Goal: Task Accomplishment & Management: Use online tool/utility

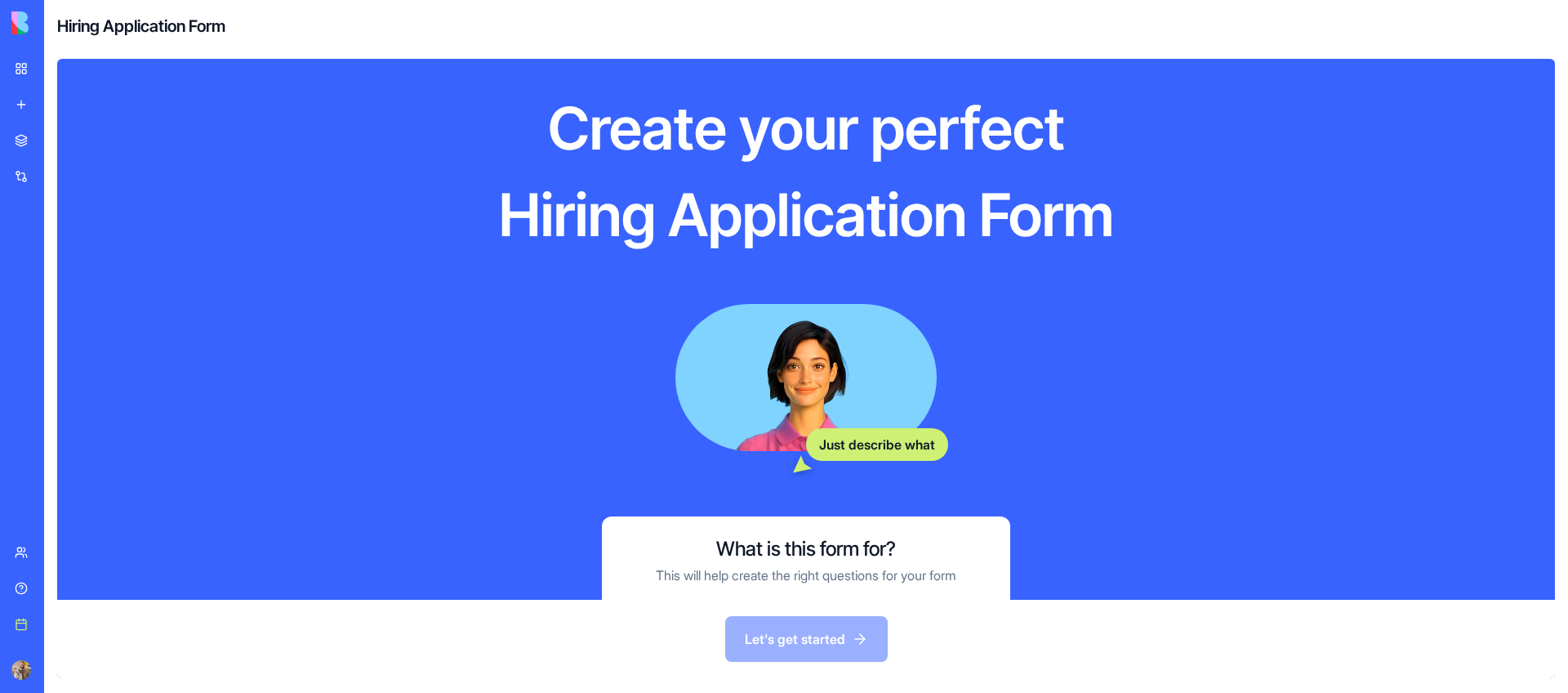
scroll to position [173, 0]
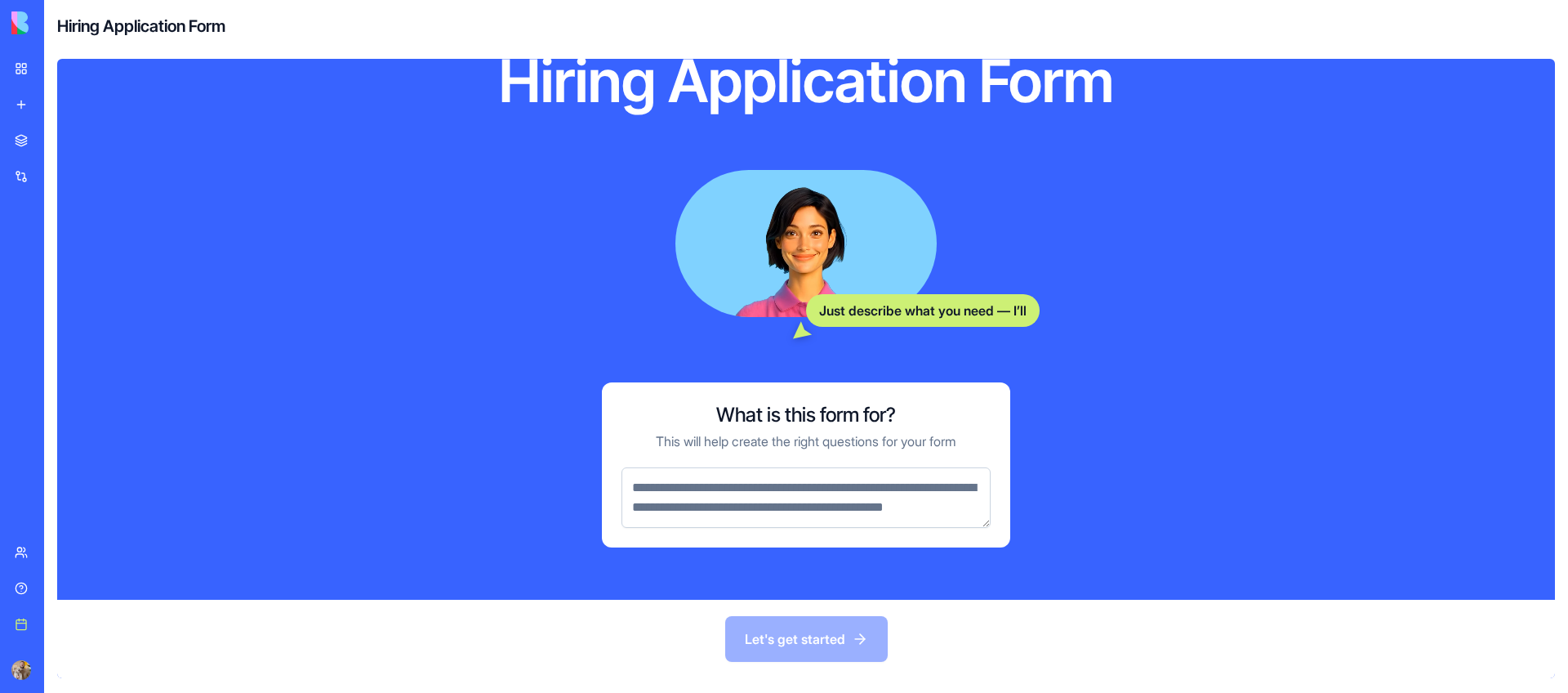
click at [824, 487] on textarea at bounding box center [806, 498] width 369 height 60
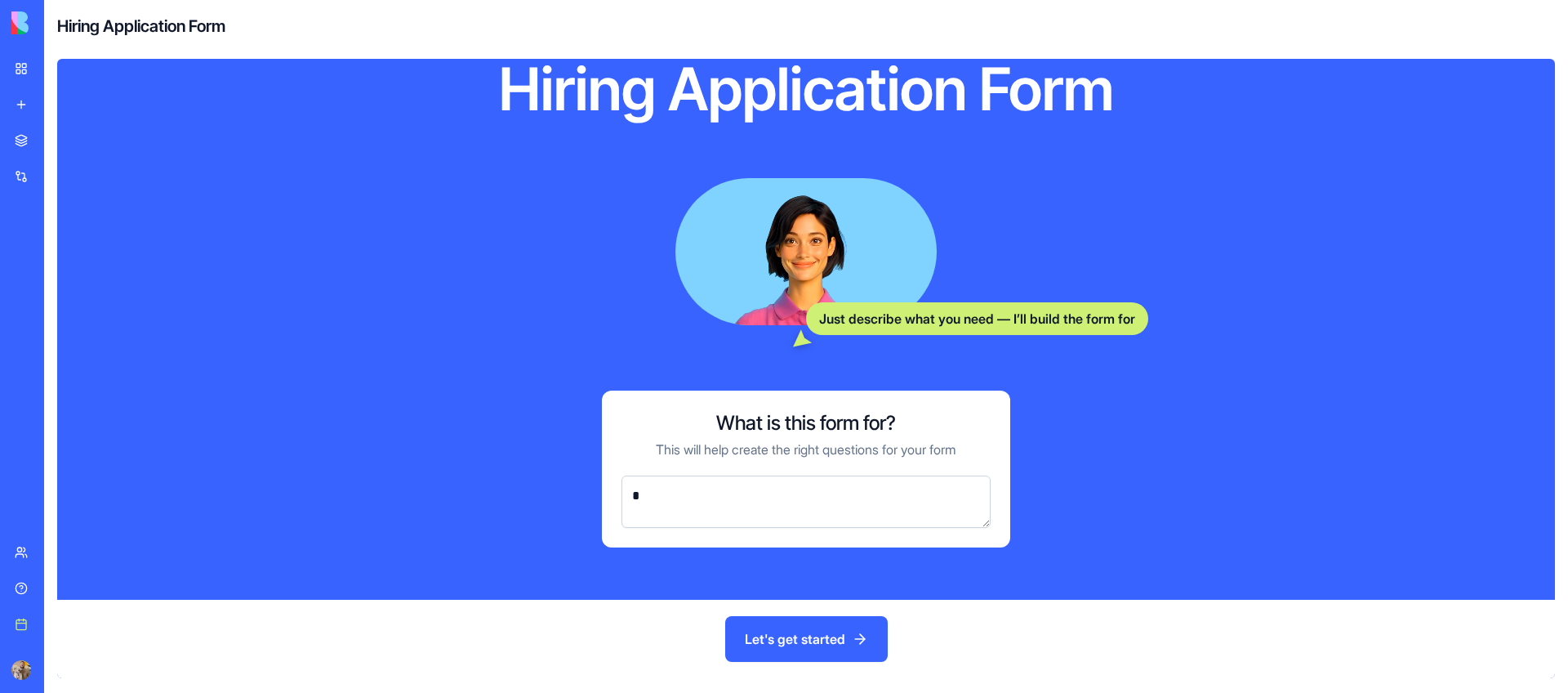
scroll to position [145, 0]
drag, startPoint x: 874, startPoint y: 491, endPoint x: 775, endPoint y: 495, distance: 99.1
click at [775, 495] on textarea "**********" at bounding box center [806, 501] width 369 height 52
type textarea "**********"
click at [796, 645] on button "Let's get started" at bounding box center [807, 638] width 162 height 46
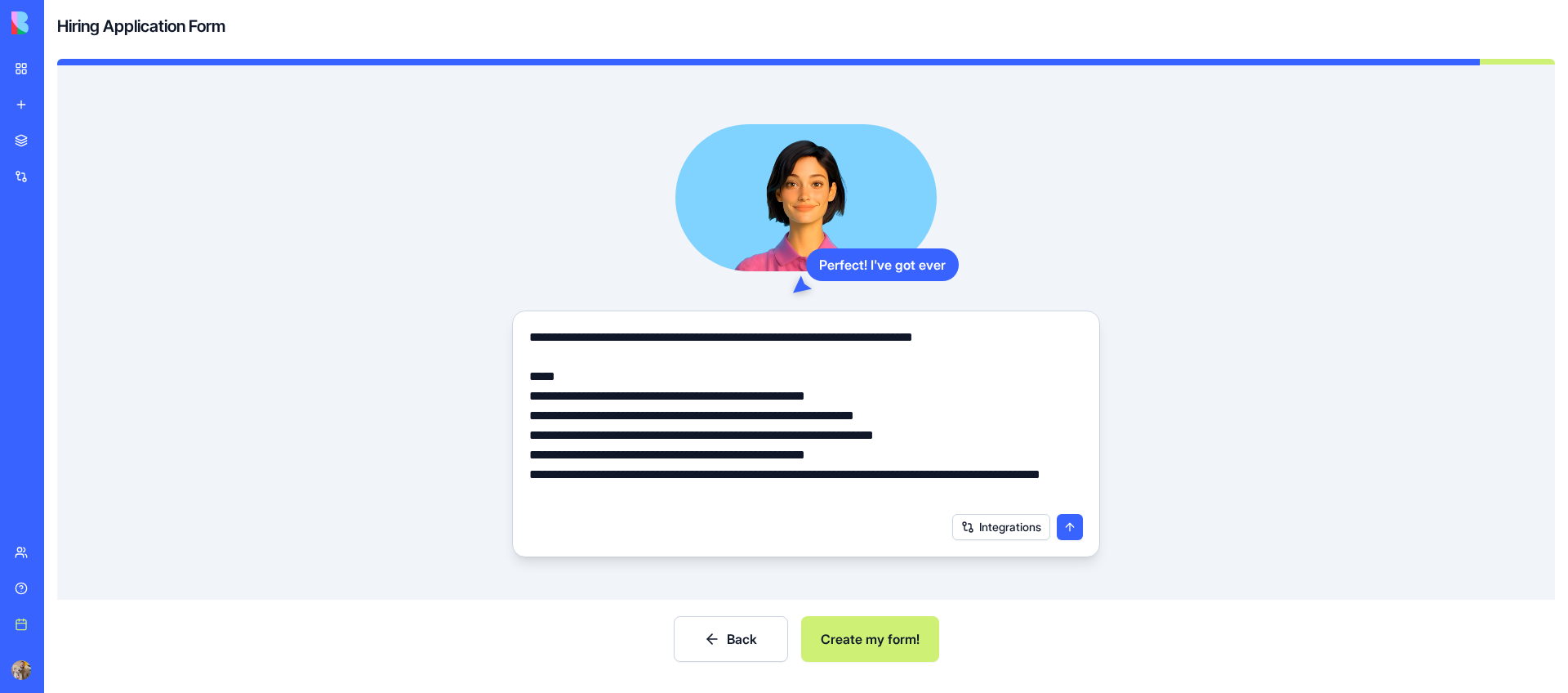
scroll to position [55, 0]
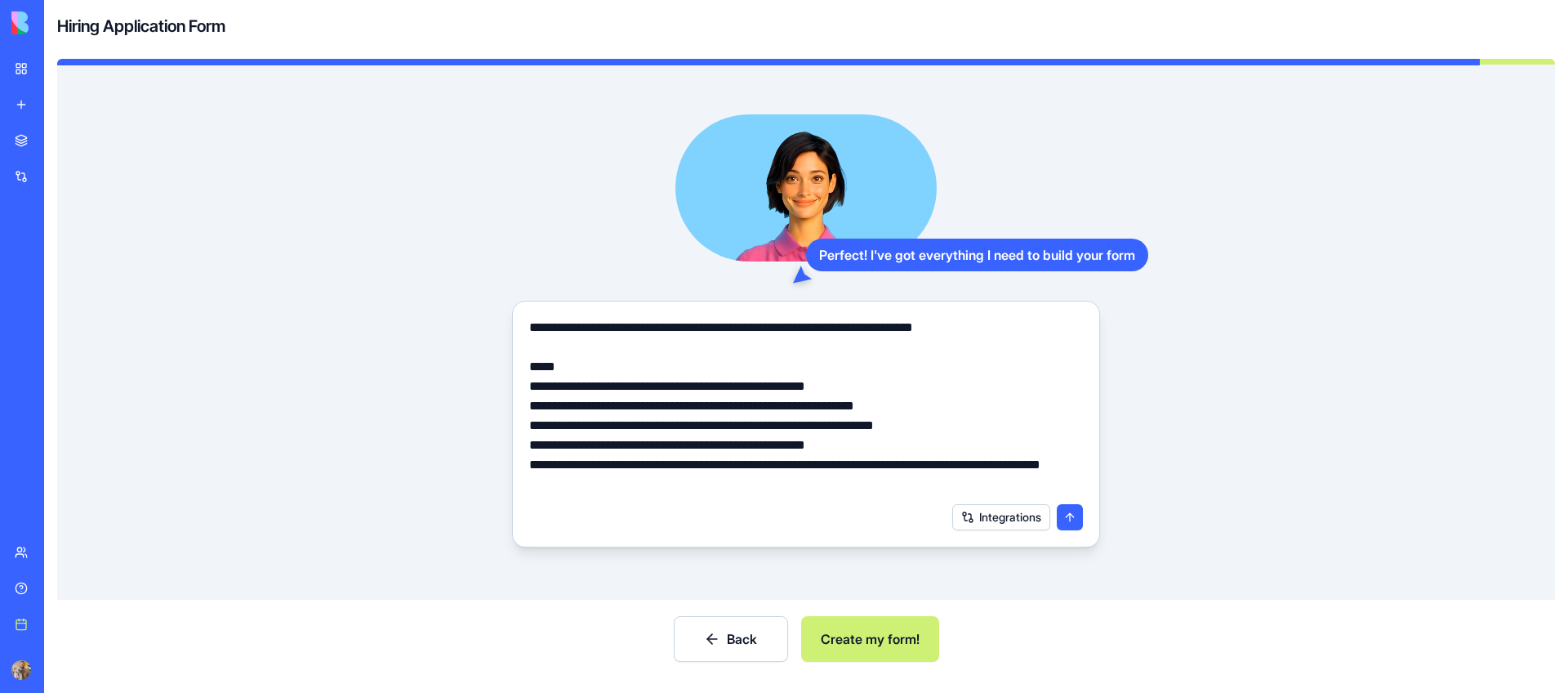
click at [884, 648] on button "Create my form!" at bounding box center [870, 638] width 138 height 46
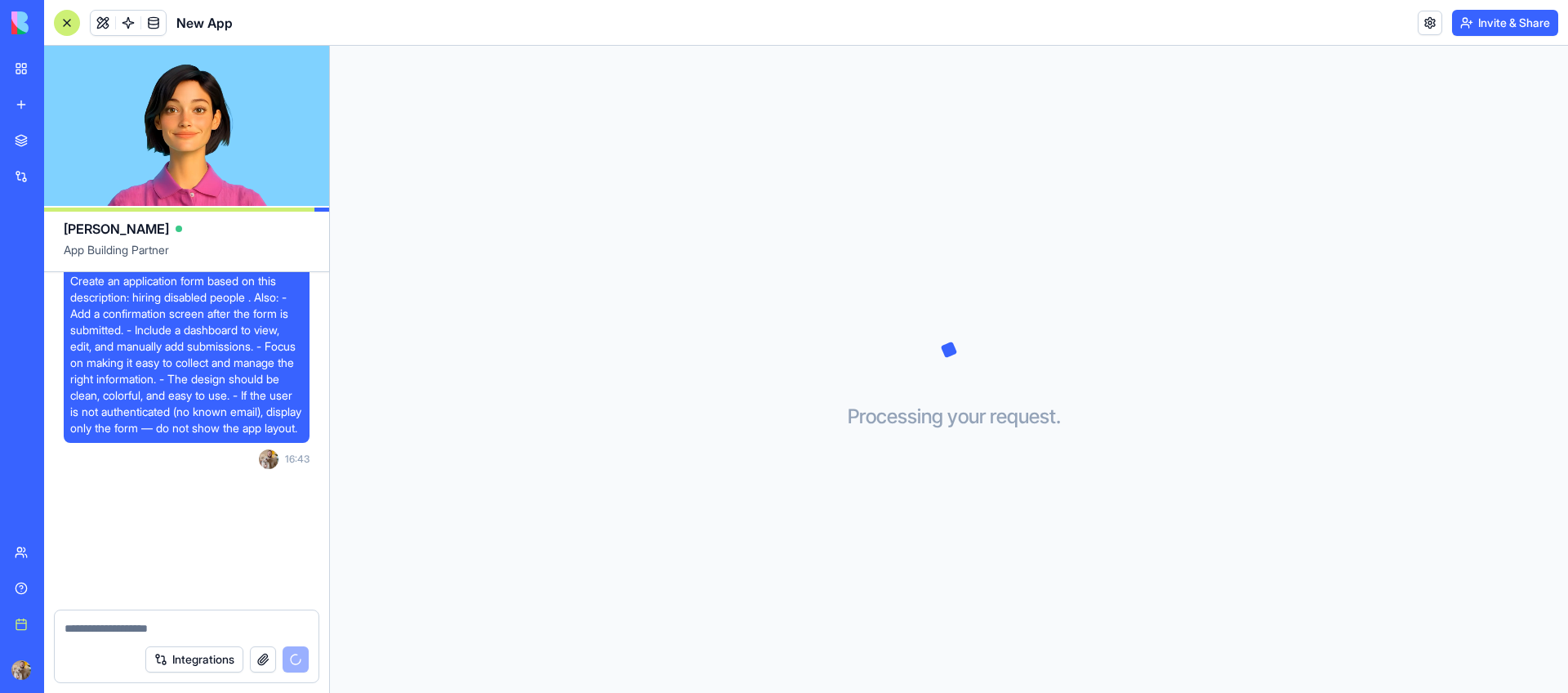
scroll to position [61, 0]
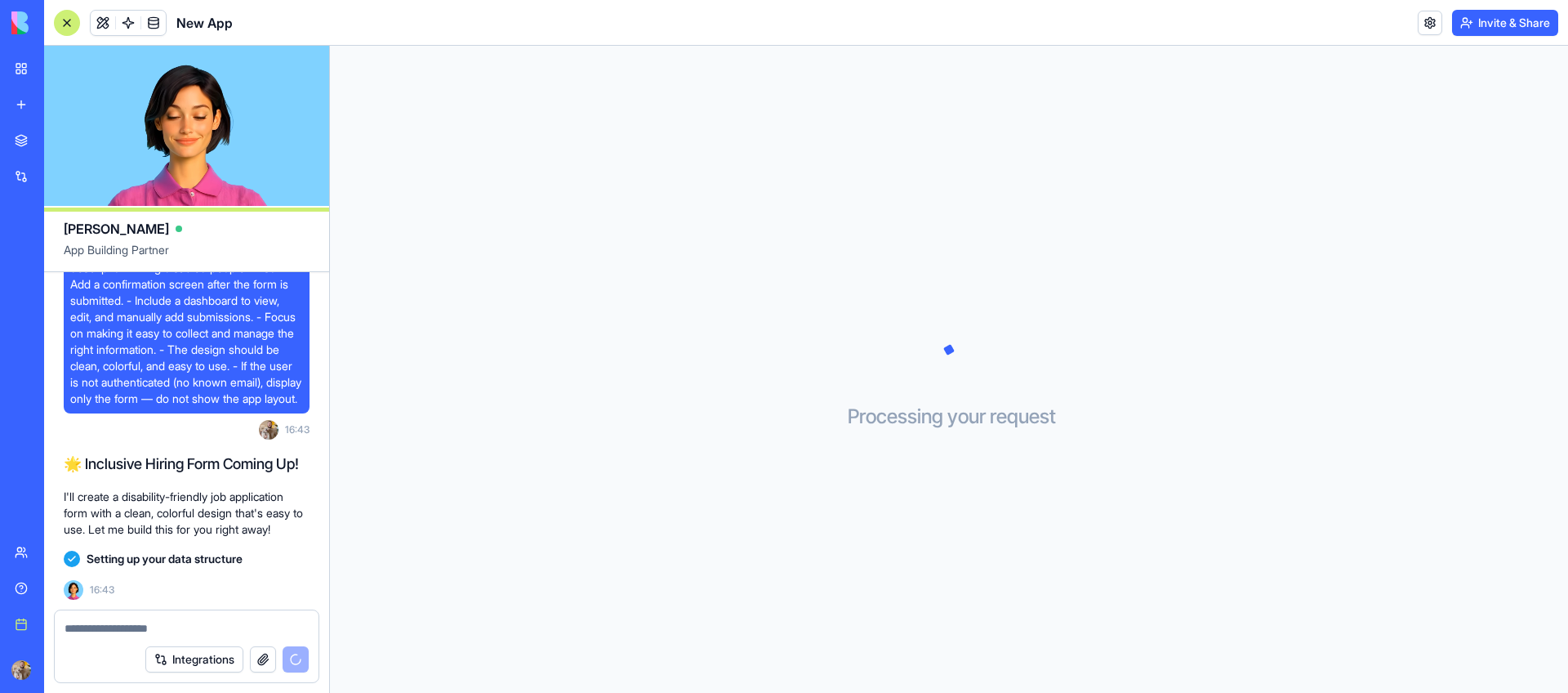
click at [216, 656] on button "Integrations" at bounding box center [194, 659] width 98 height 26
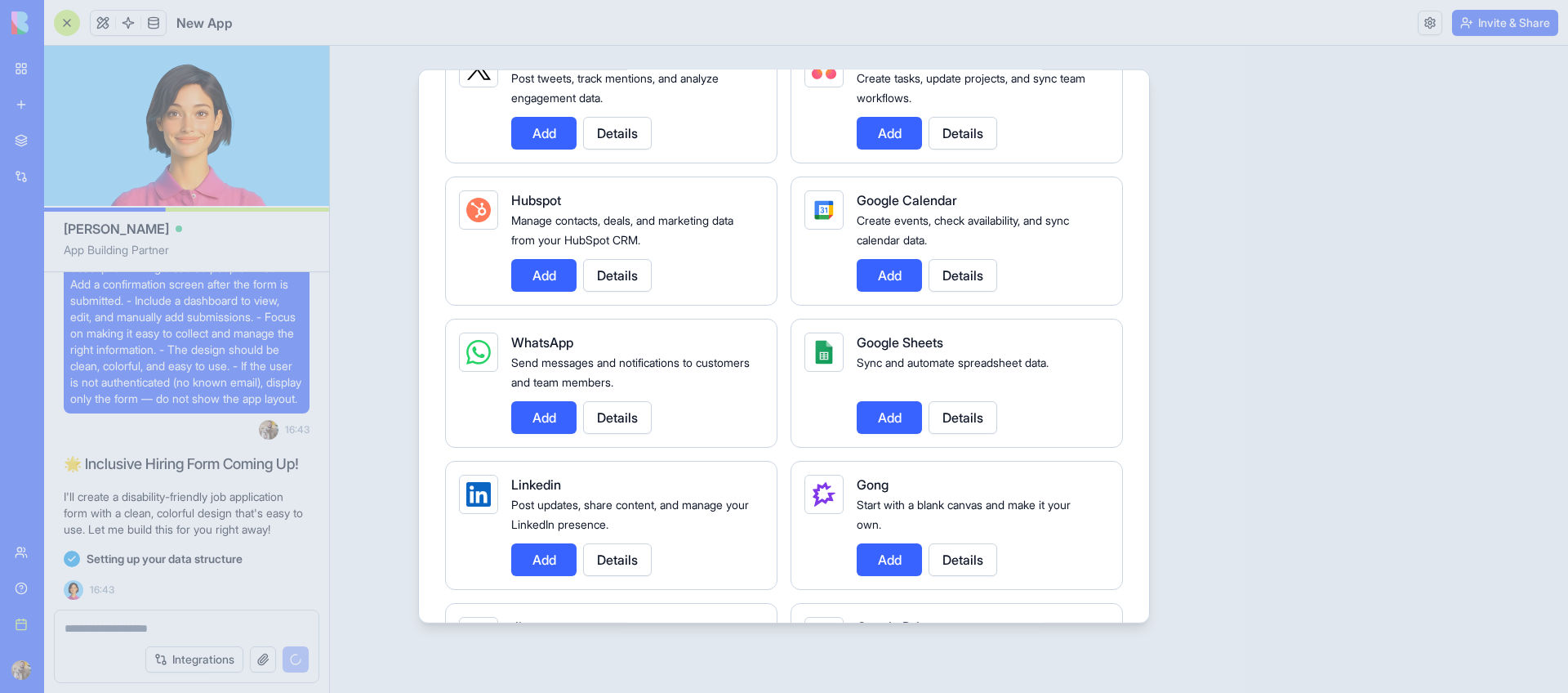
scroll to position [3, 0]
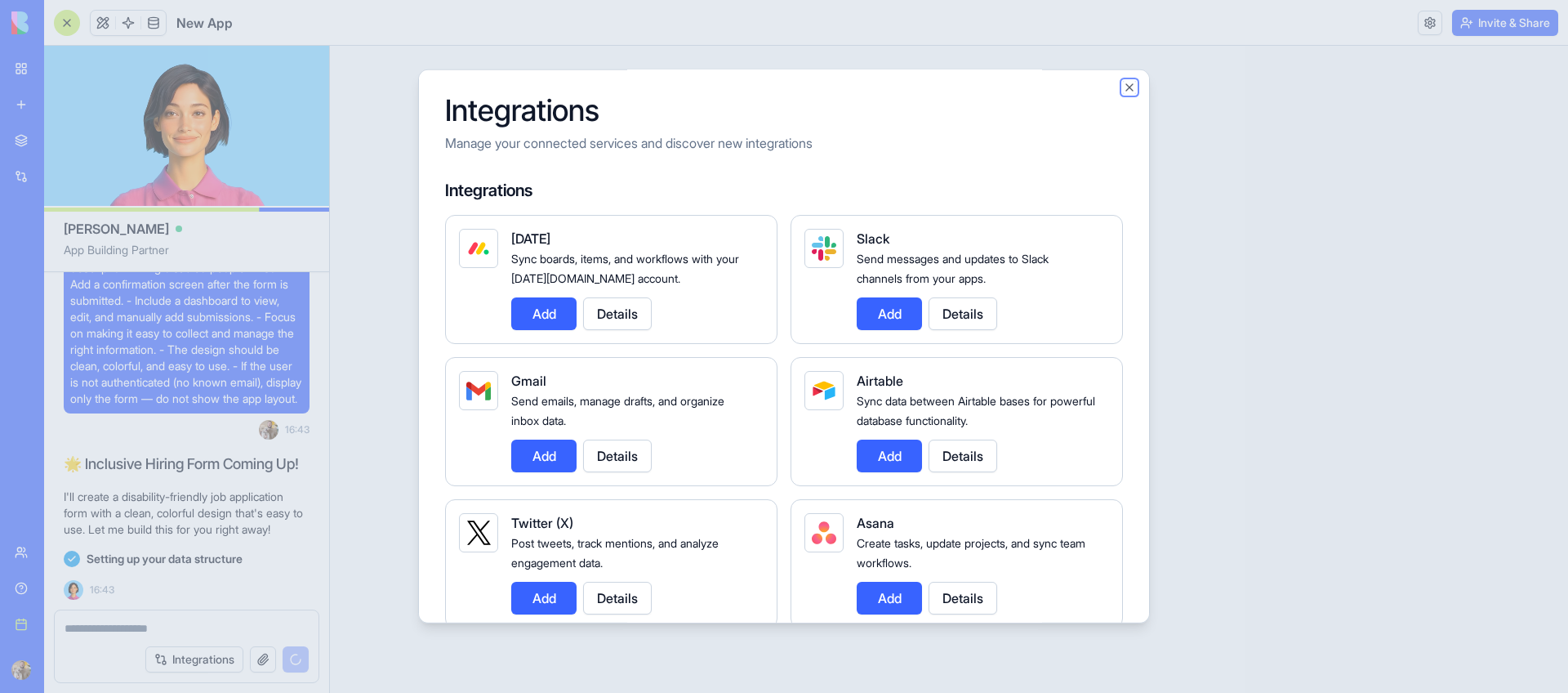
click at [1130, 83] on button "Close" at bounding box center [1130, 88] width 13 height 13
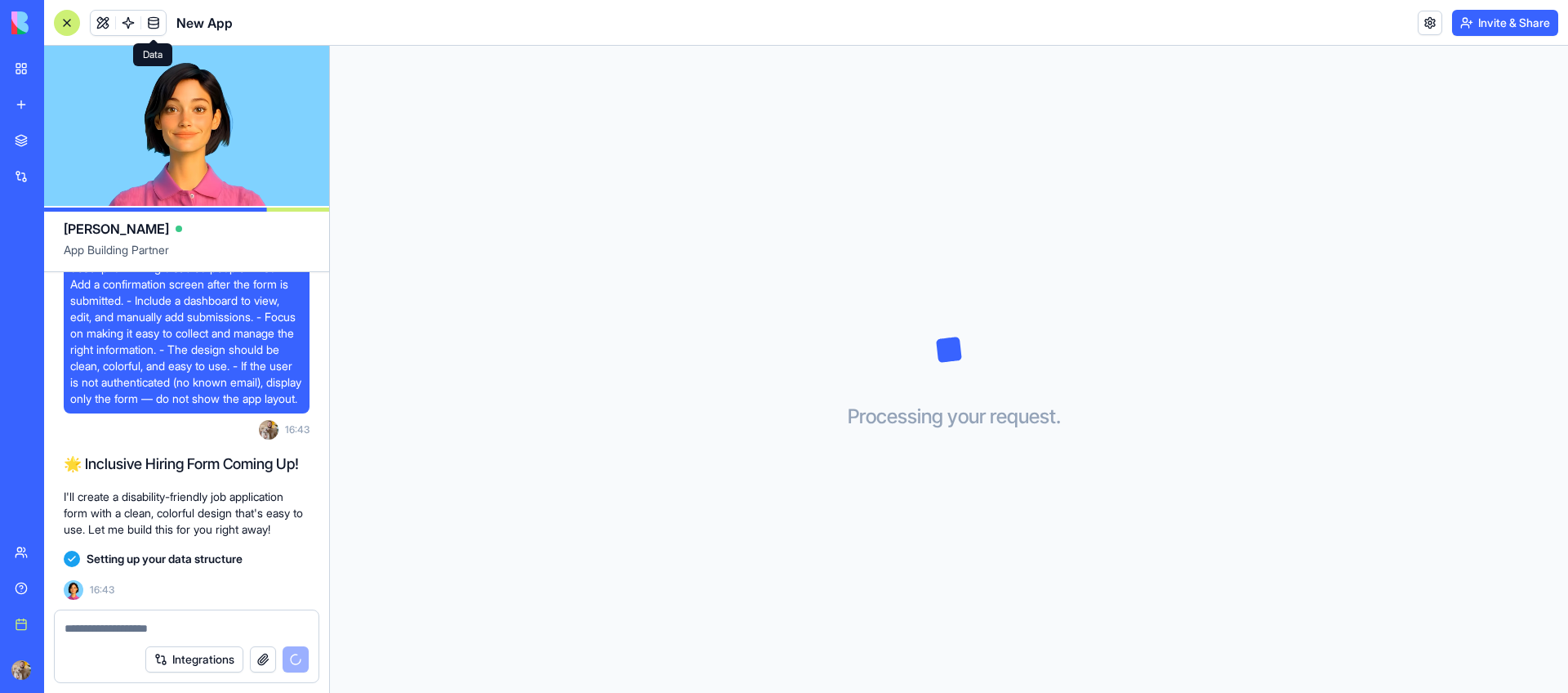
click at [161, 25] on link at bounding box center [154, 23] width 24 height 25
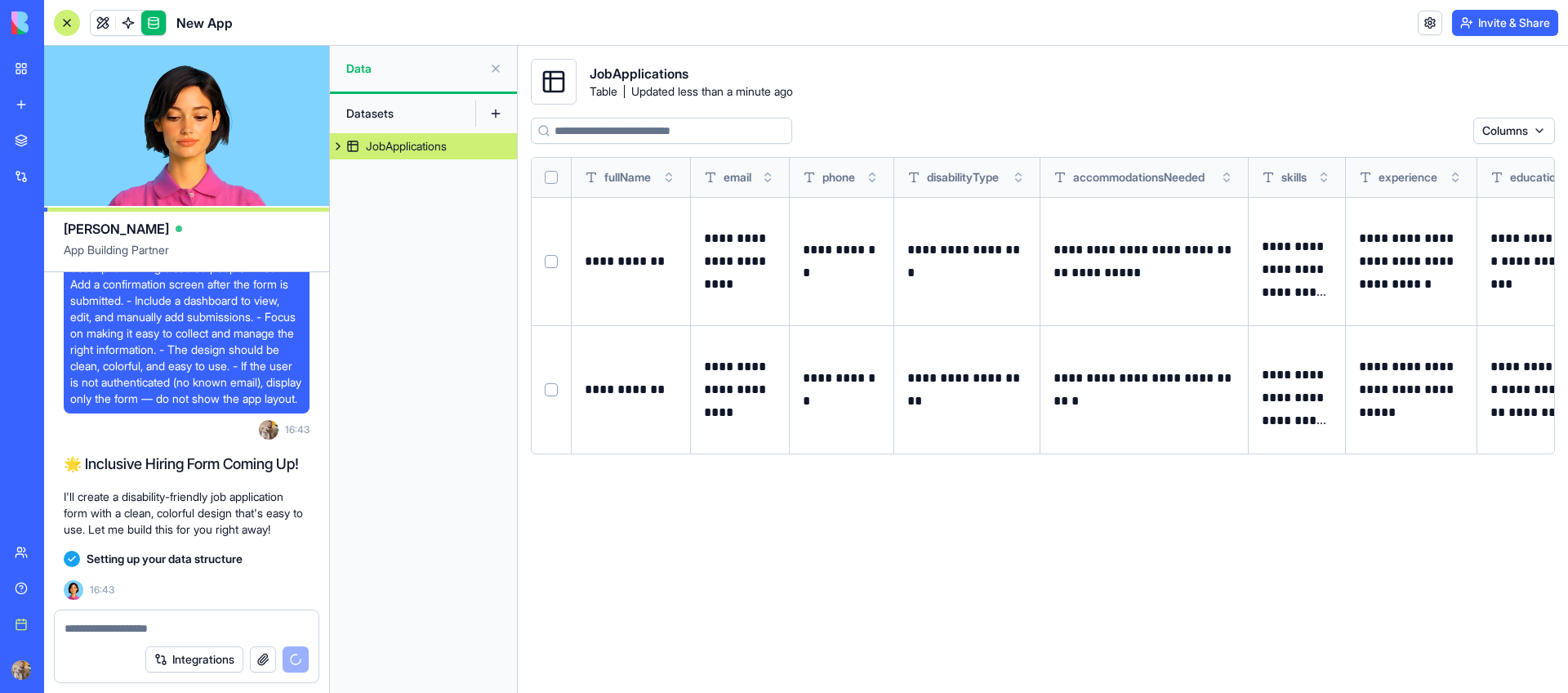
click at [1290, 272] on p "**********" at bounding box center [1297, 270] width 71 height 69
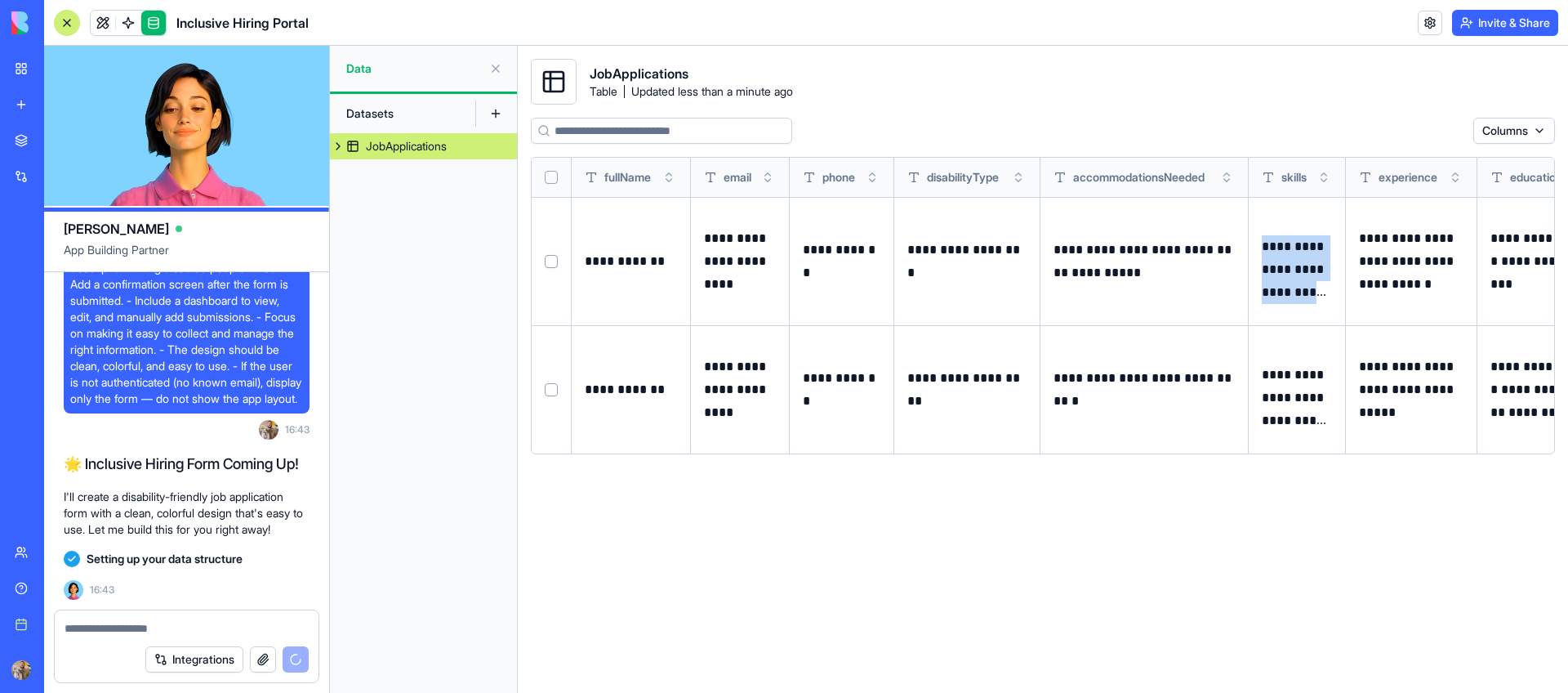
scroll to position [91, 0]
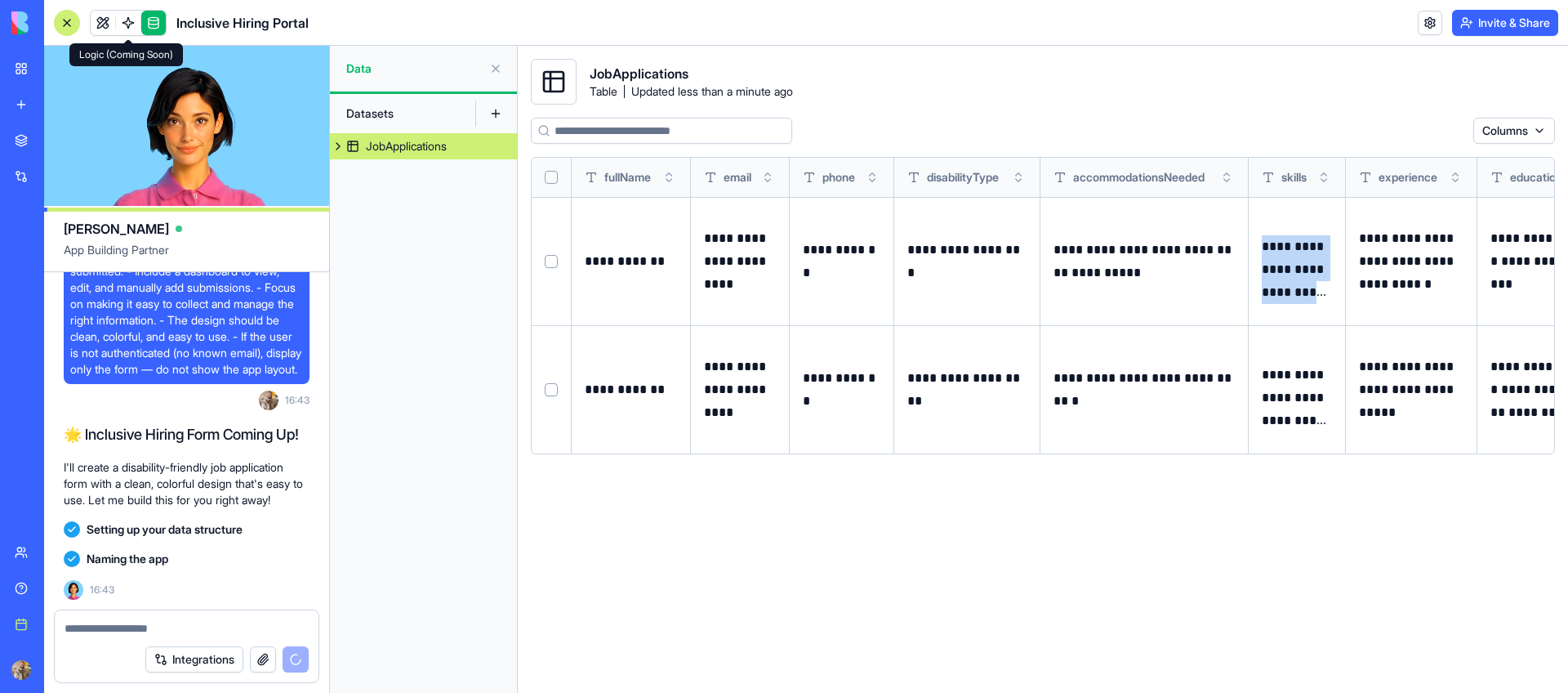
click at [119, 19] on link at bounding box center [128, 23] width 24 height 25
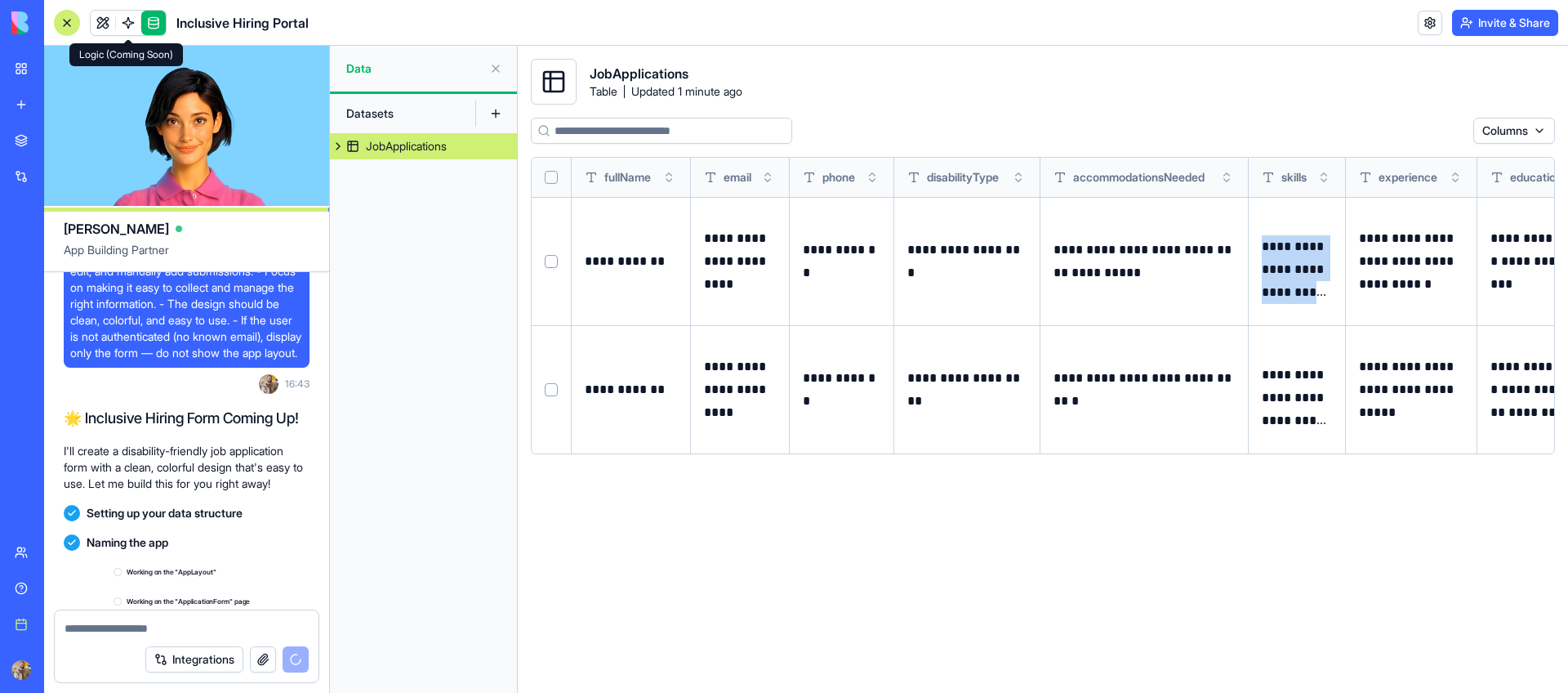
scroll to position [241, 0]
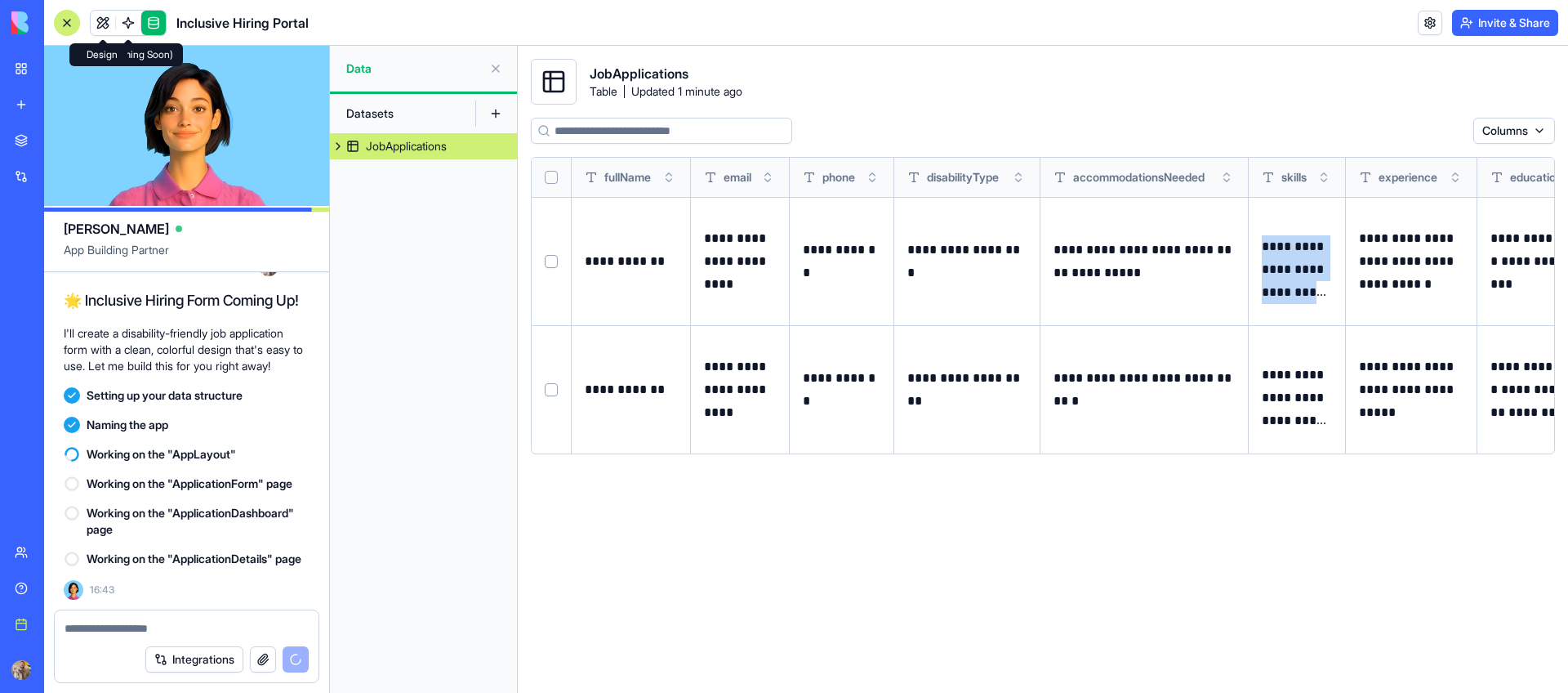
click at [108, 27] on link at bounding box center [103, 23] width 24 height 25
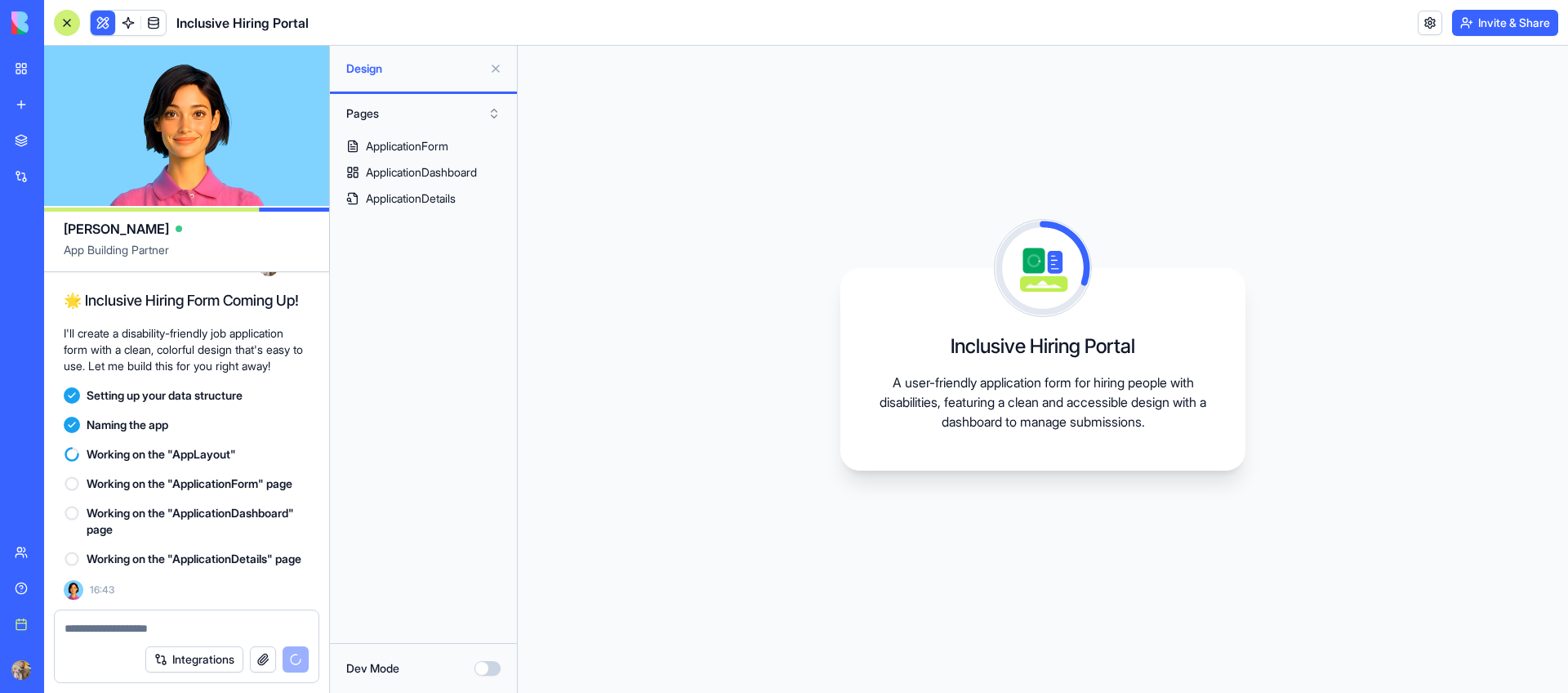
click at [61, 16] on div at bounding box center [67, 23] width 26 height 26
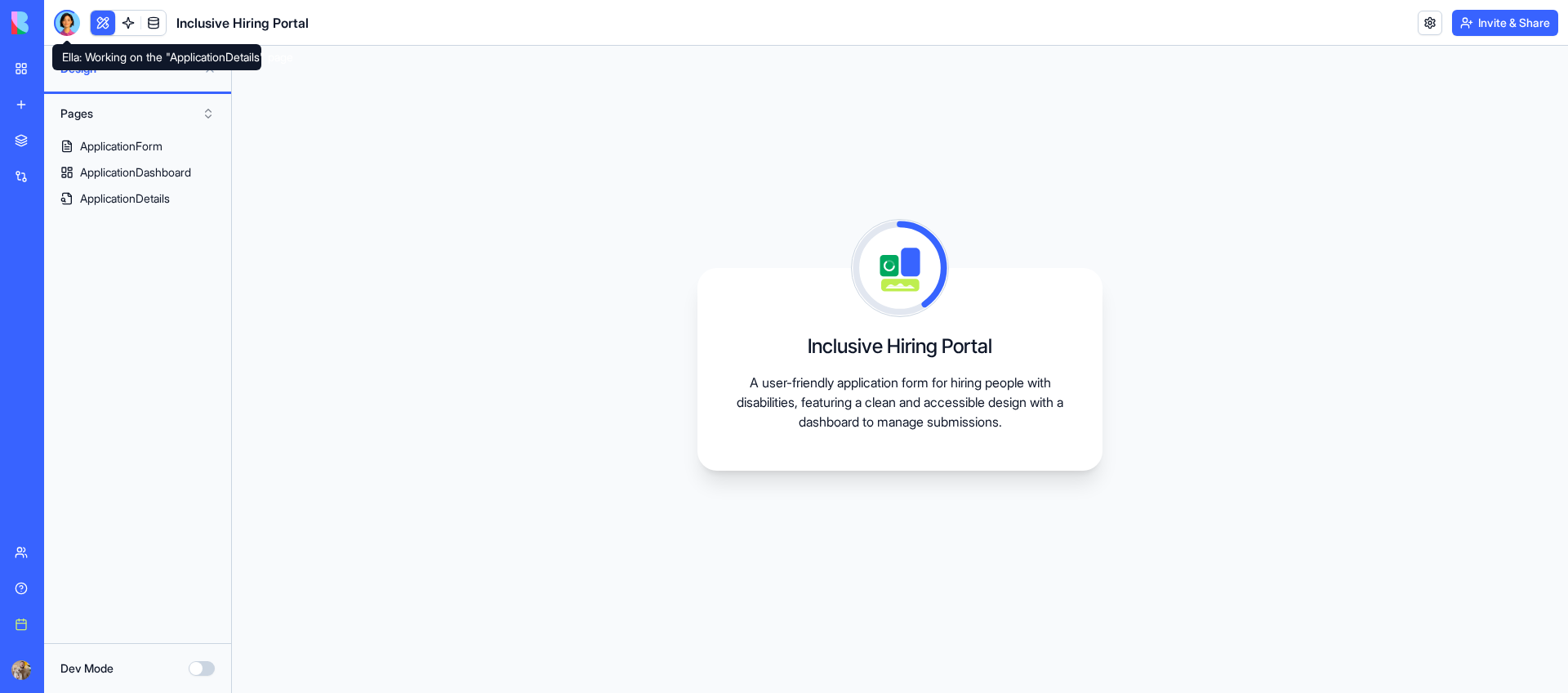
click at [64, 27] on div at bounding box center [67, 23] width 26 height 26
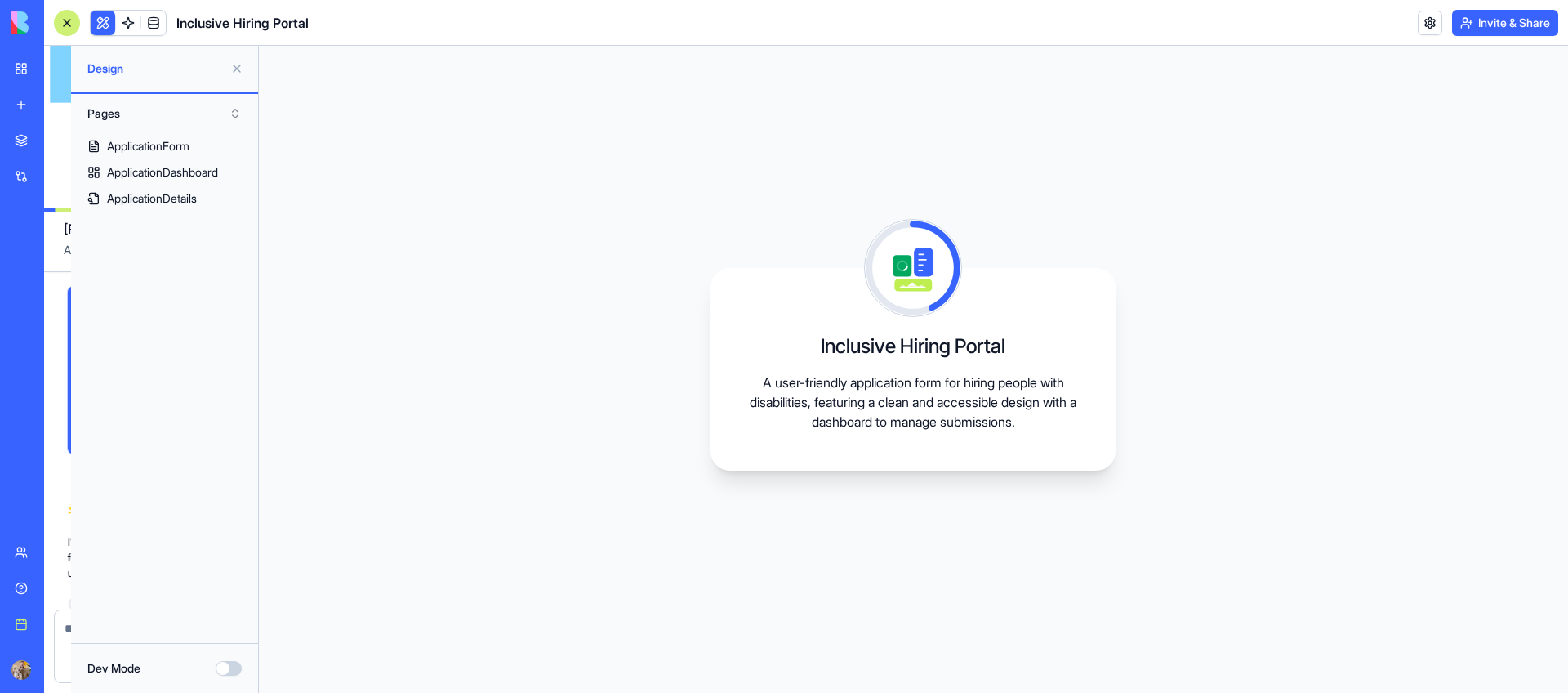
scroll to position [241, 0]
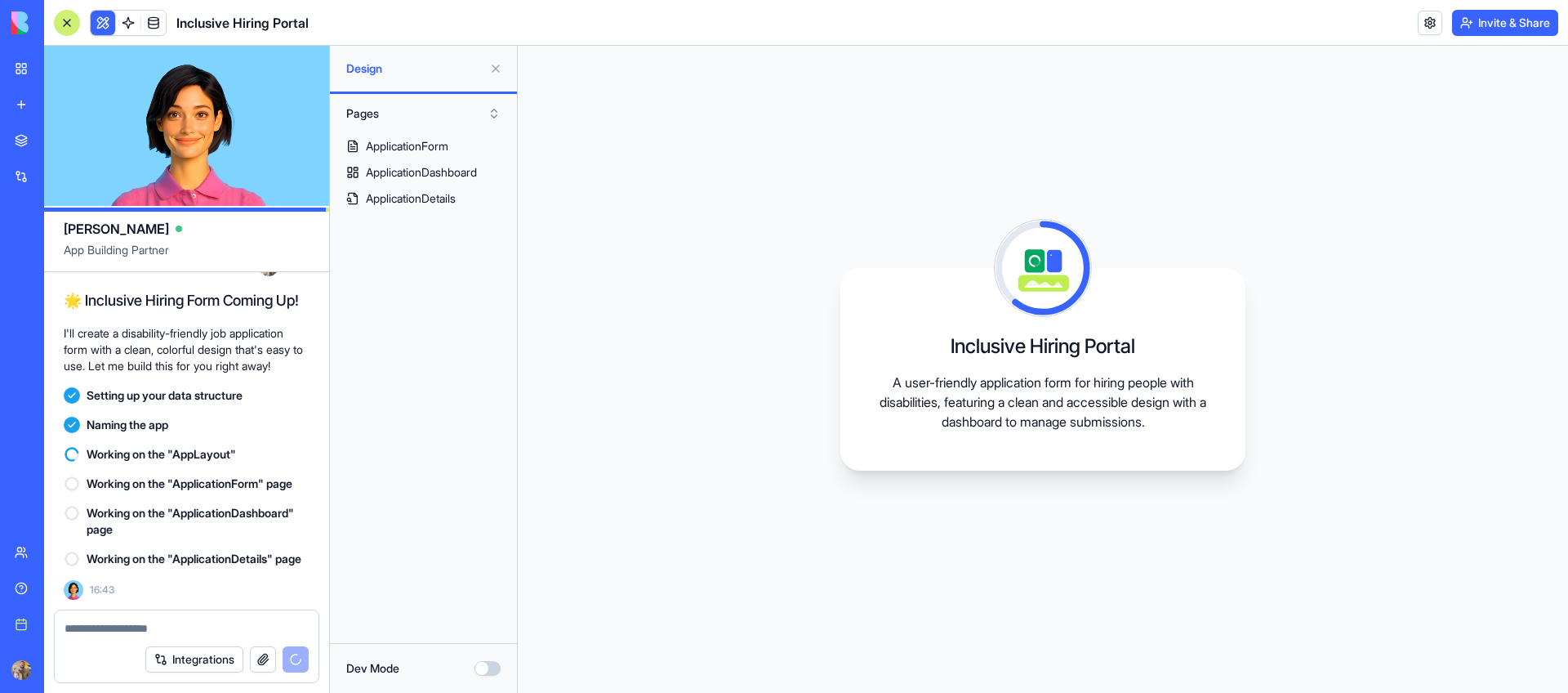
click at [493, 76] on button at bounding box center [496, 69] width 26 height 26
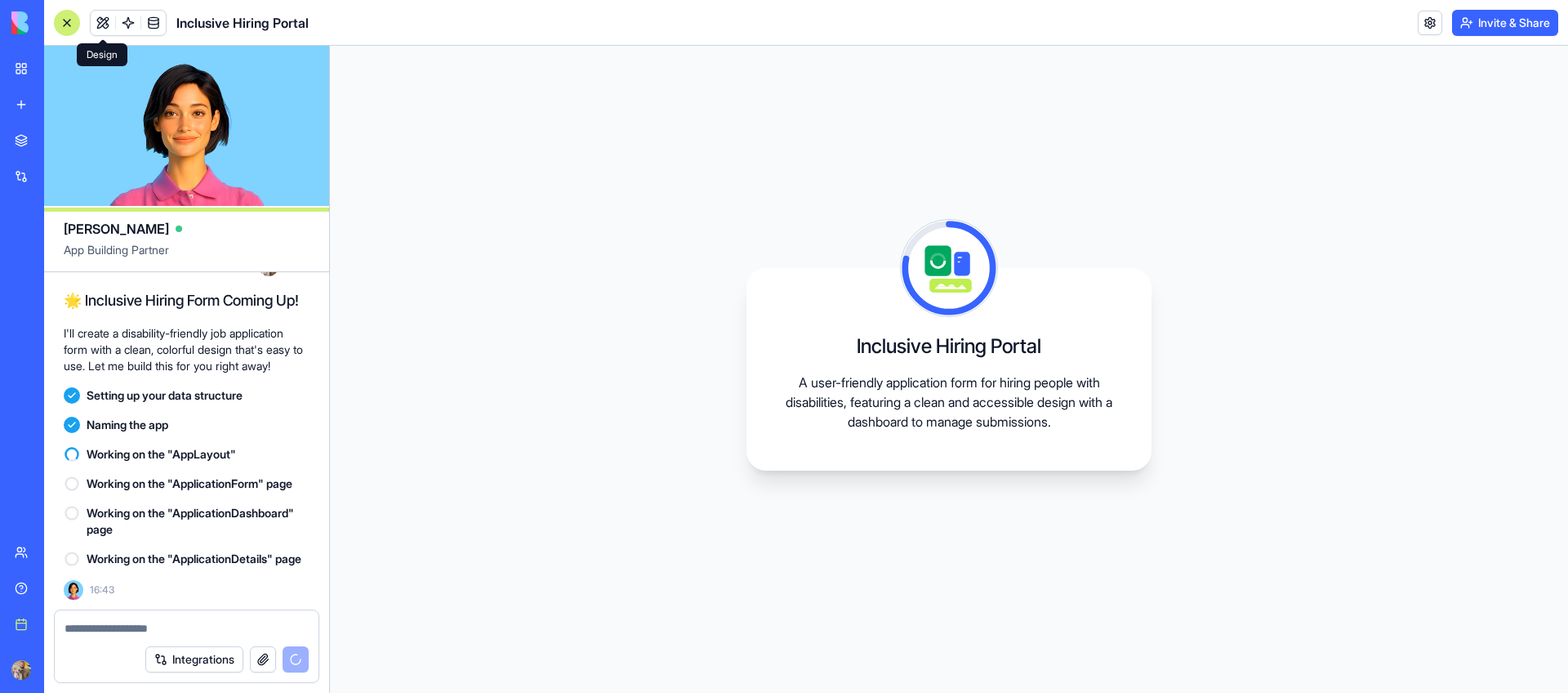
click at [680, 93] on div "Inclusive Hiring Portal A user-friendly application form for hiring people with…" at bounding box center [949, 370] width 1238 height 647
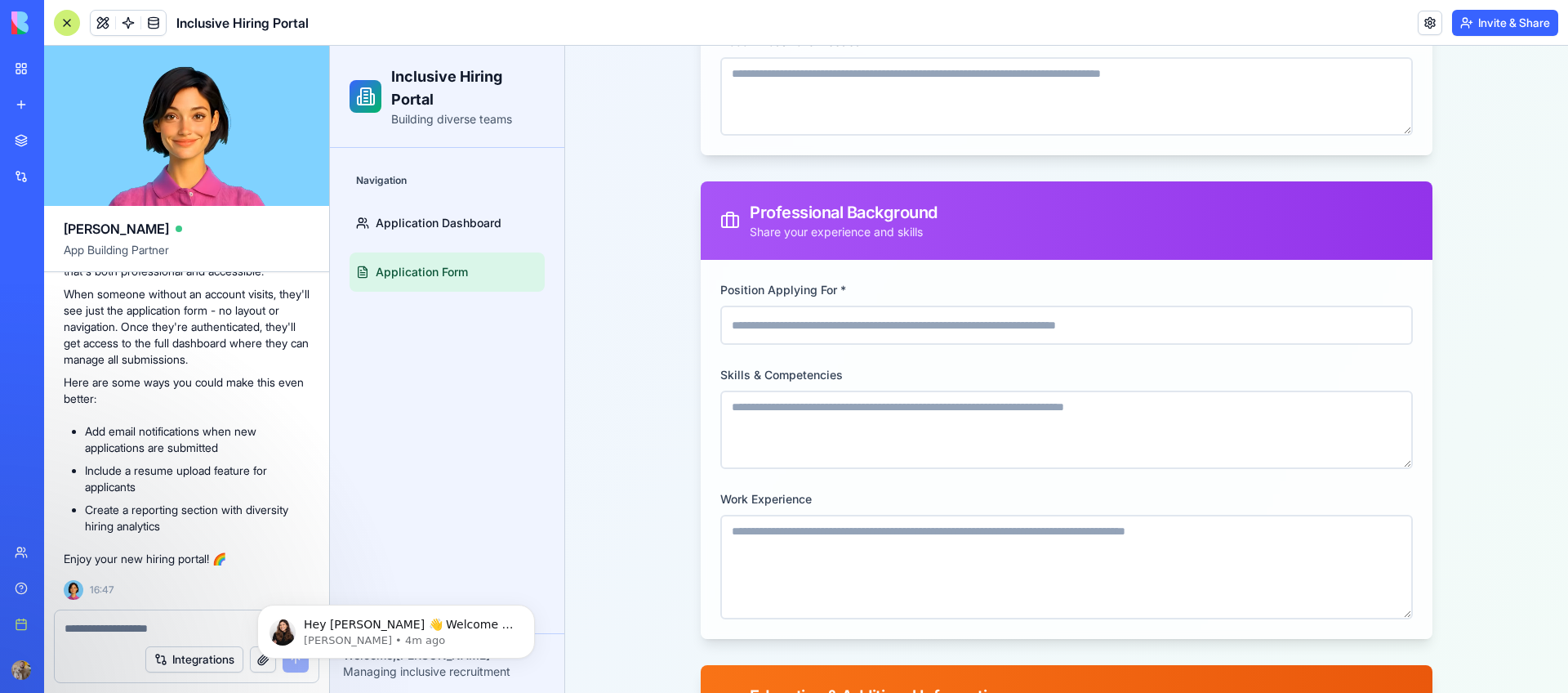
scroll to position [697, 0]
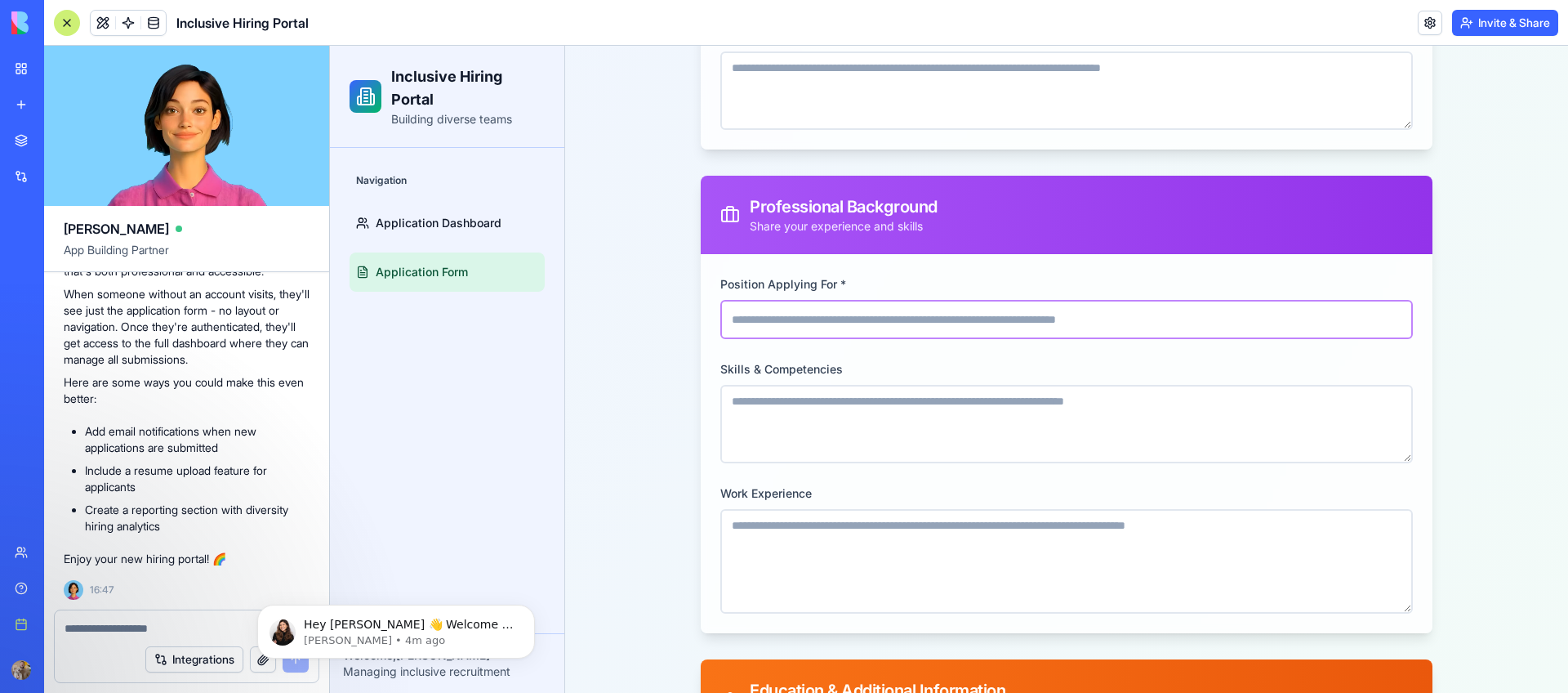
click at [795, 333] on input "Position Applying For *" at bounding box center [1066, 320] width 693 height 40
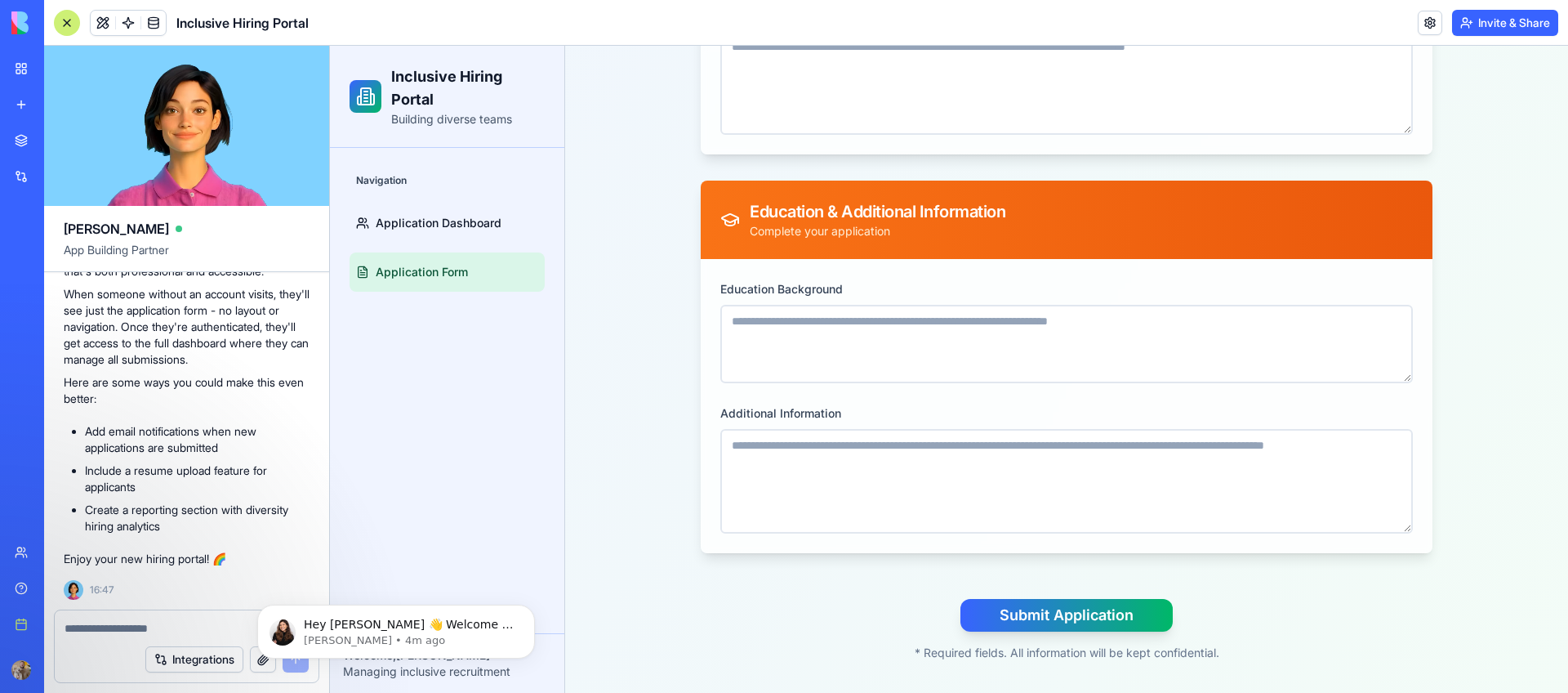
scroll to position [1183, 0]
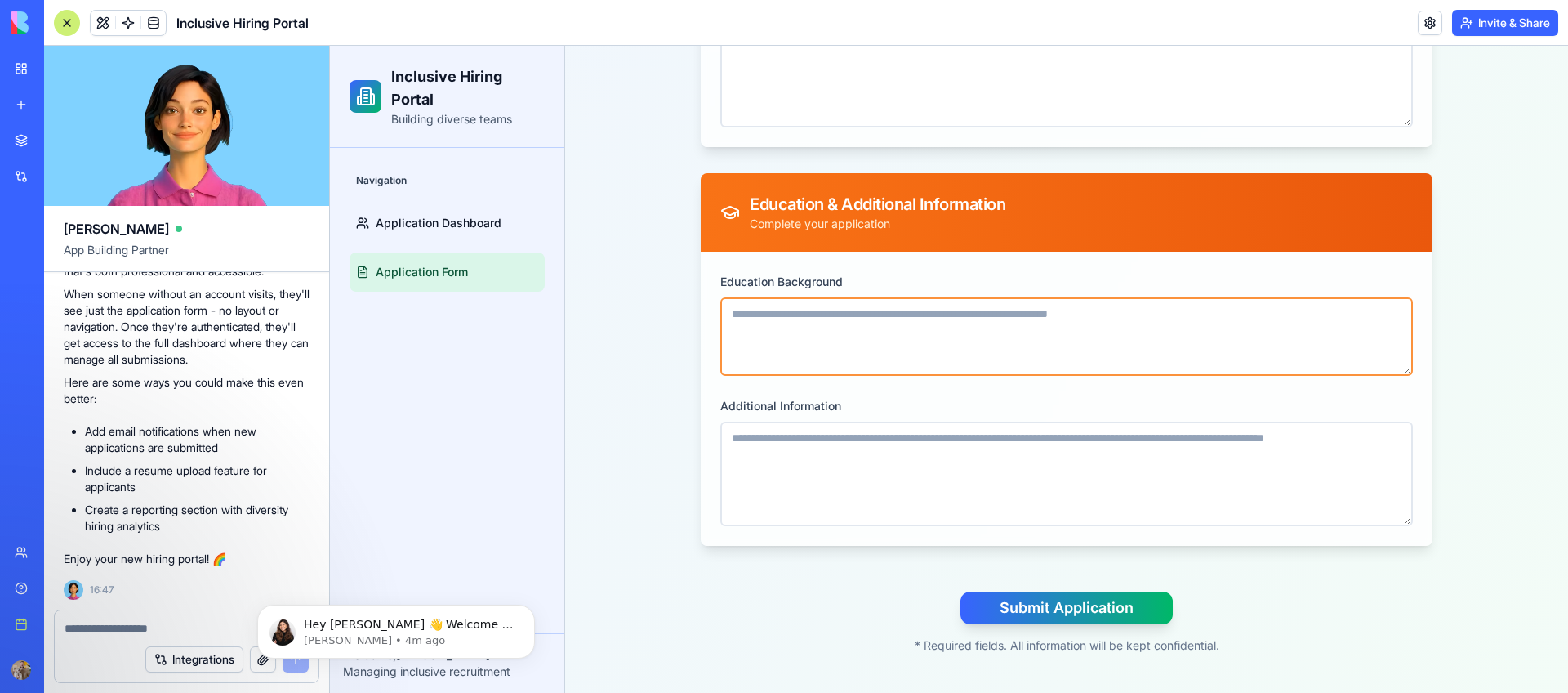
click at [795, 333] on textarea "Education Background" at bounding box center [1066, 336] width 693 height 78
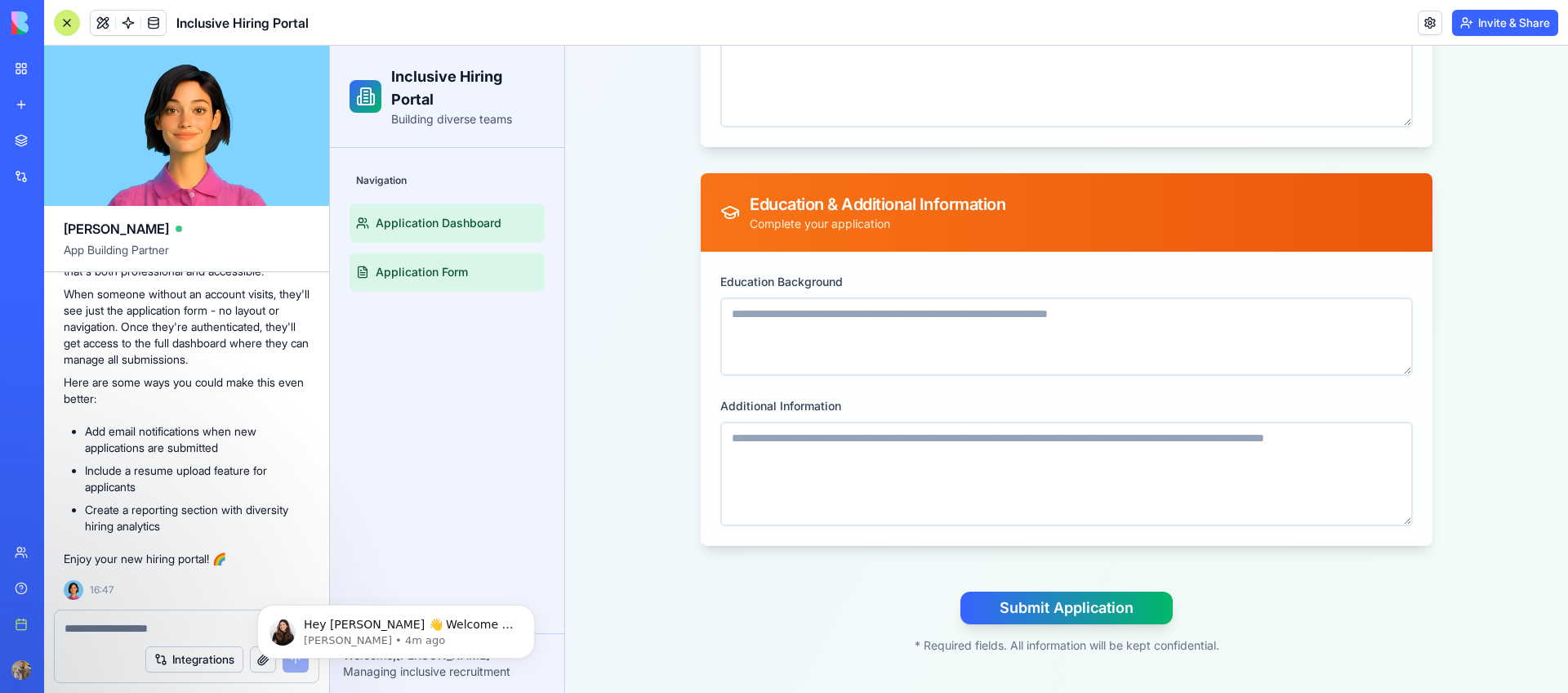
click at [384, 210] on link "Application Dashboard" at bounding box center [447, 223] width 195 height 40
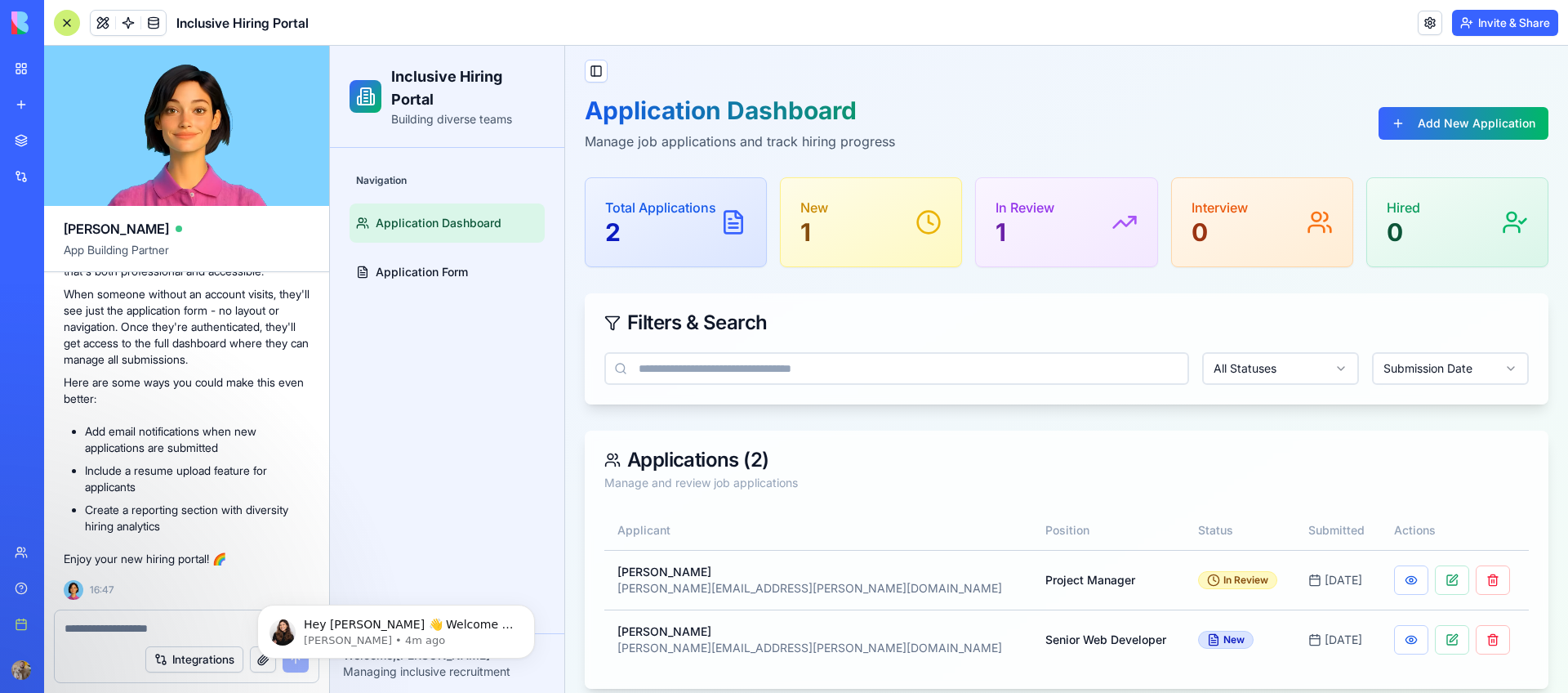
scroll to position [22, 0]
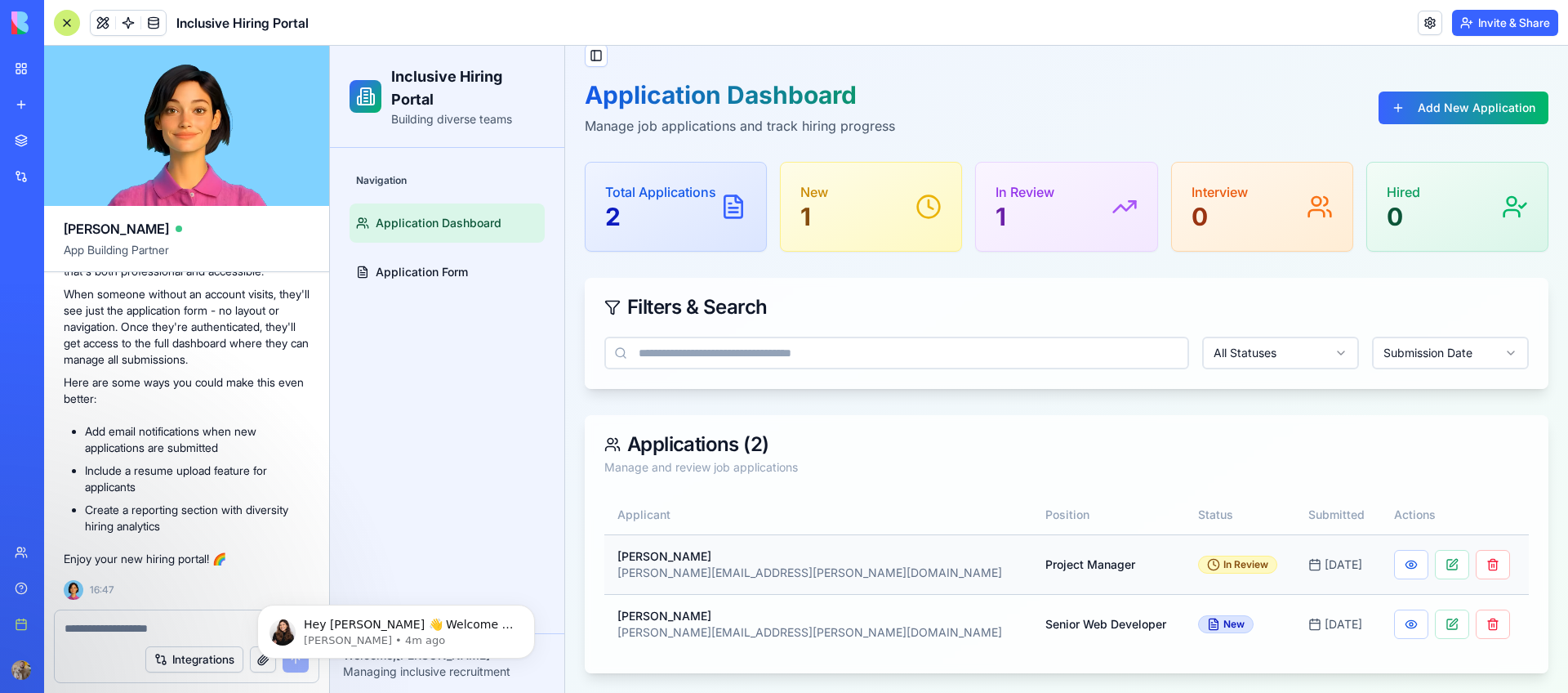
click at [707, 567] on p "[PERSON_NAME][EMAIL_ADDRESS][PERSON_NAME][DOMAIN_NAME]" at bounding box center [818, 572] width 401 height 16
click at [1394, 564] on button at bounding box center [1411, 564] width 34 height 29
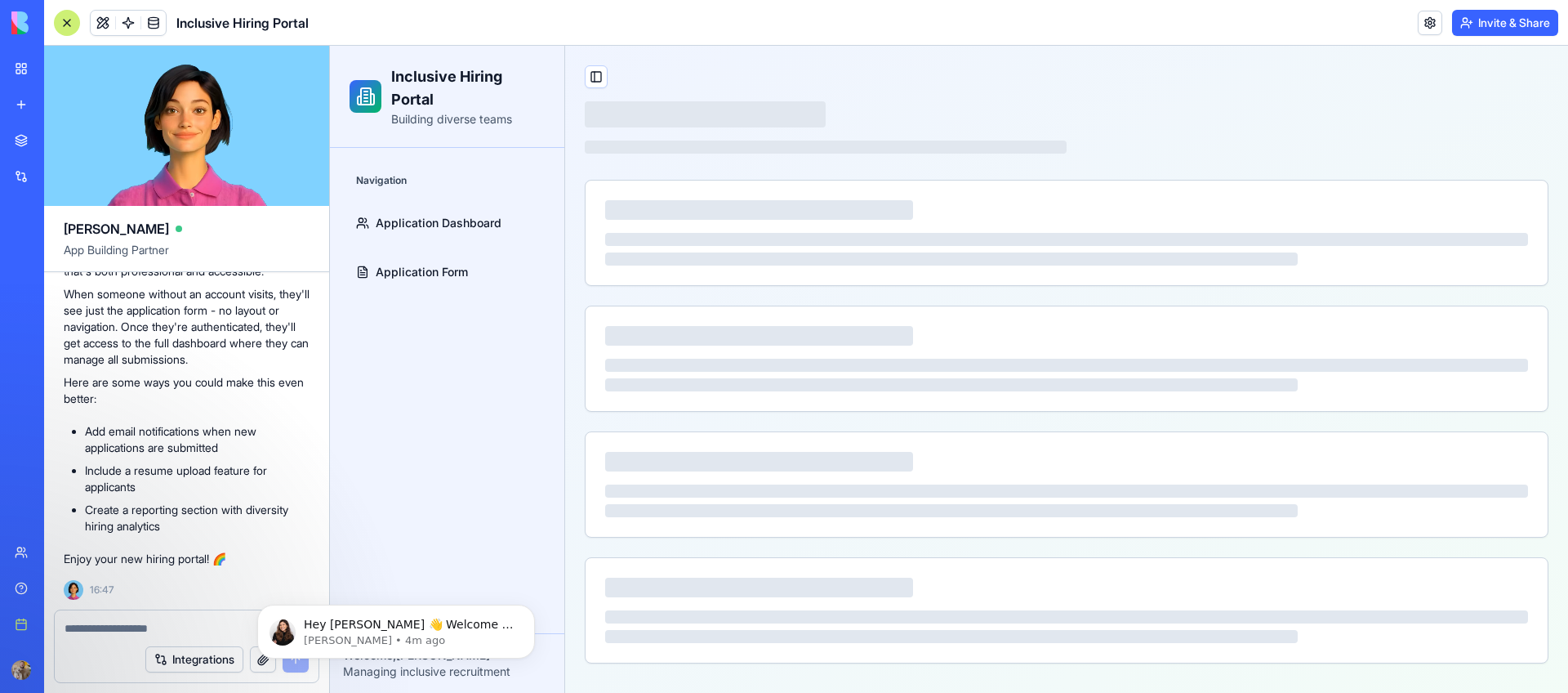
scroll to position [0, 0]
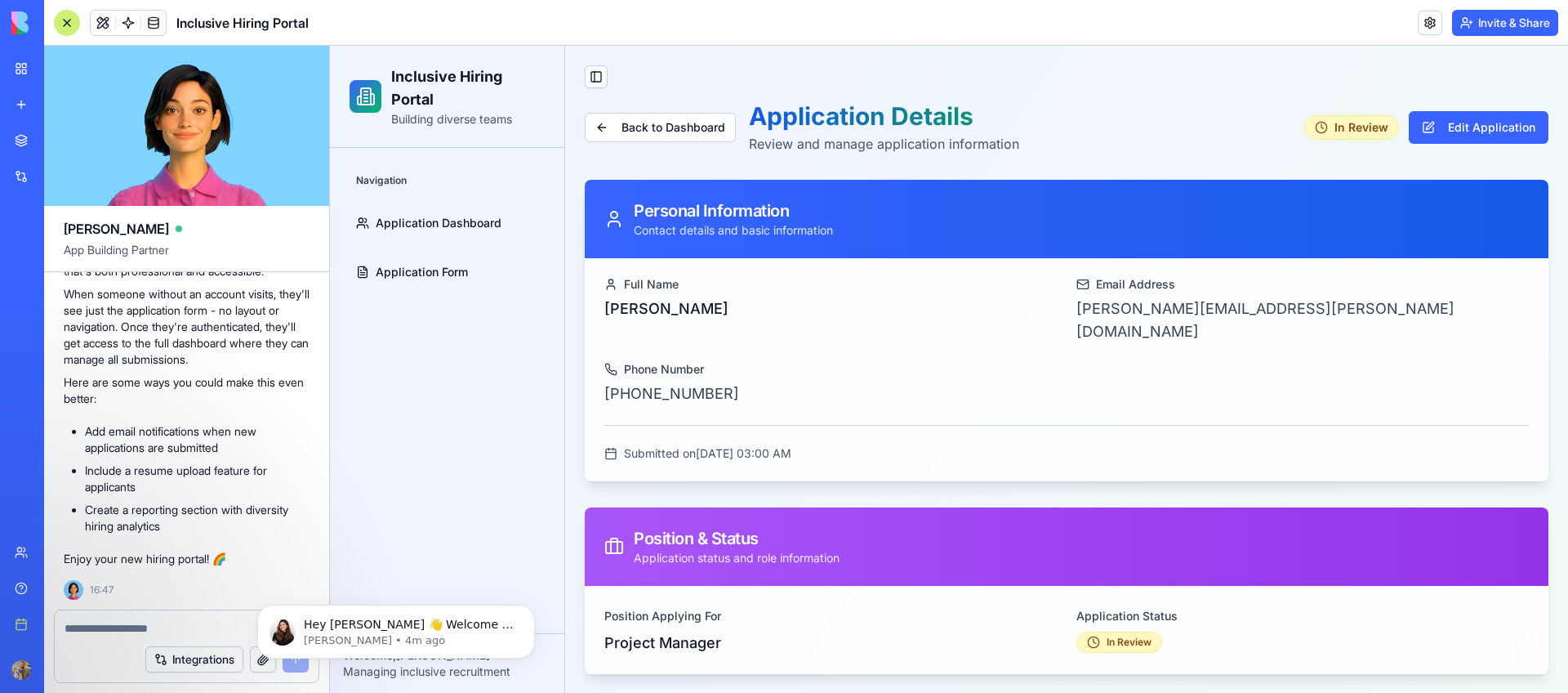
click at [1484, 31] on button "Invite & Share" at bounding box center [1505, 23] width 106 height 26
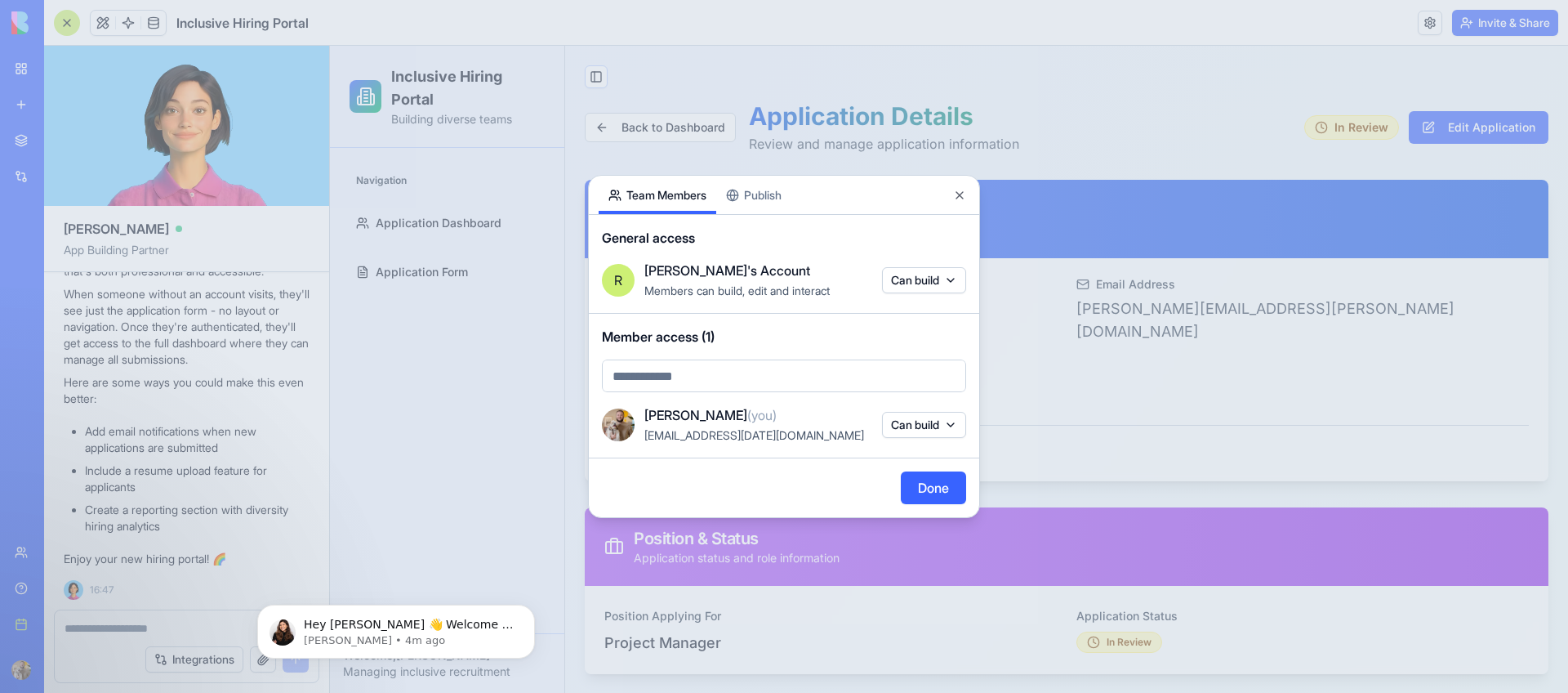
click at [792, 203] on div "Share App Team Members Publish General access [PERSON_NAME]'s Account Members c…" at bounding box center [784, 346] width 392 height 343
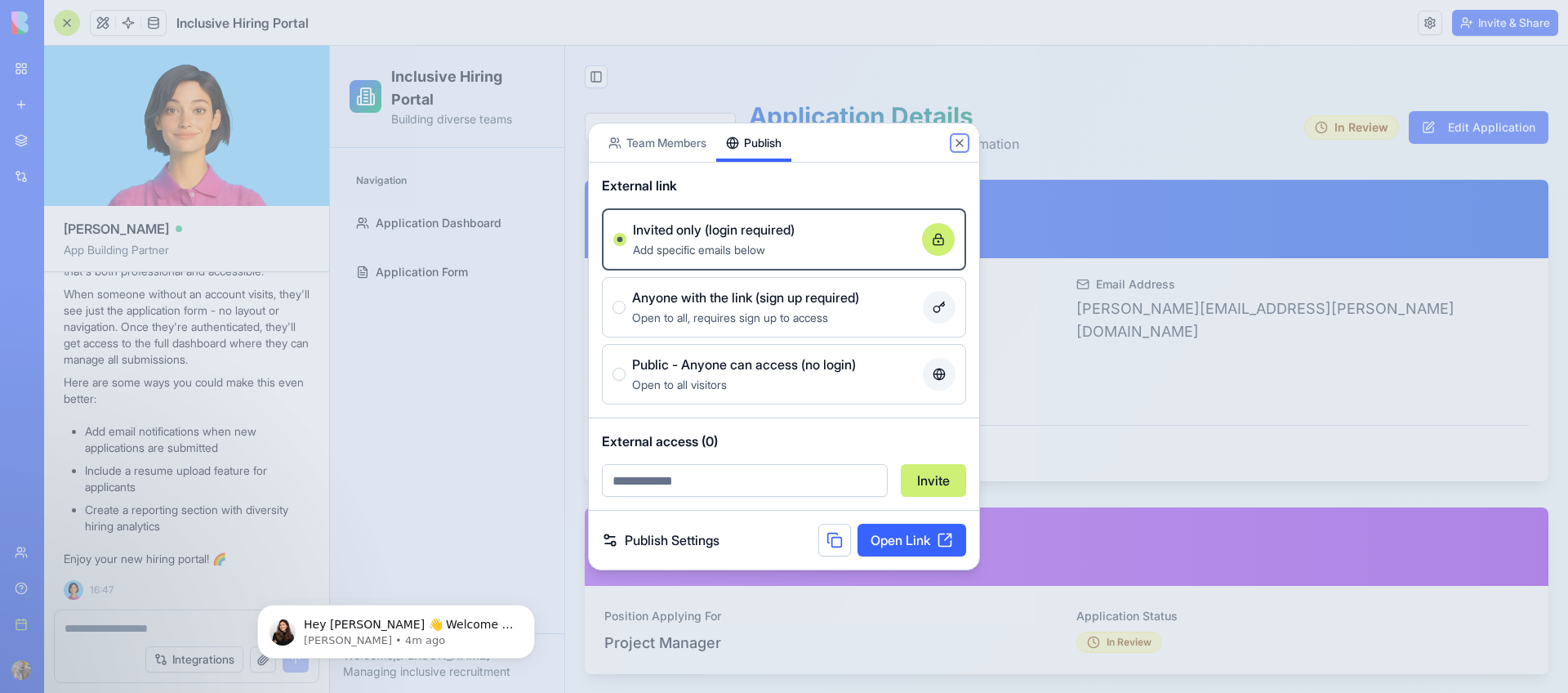
click at [953, 144] on button "Close" at bounding box center [959, 143] width 13 height 13
